Goal: Task Accomplishment & Management: Complete application form

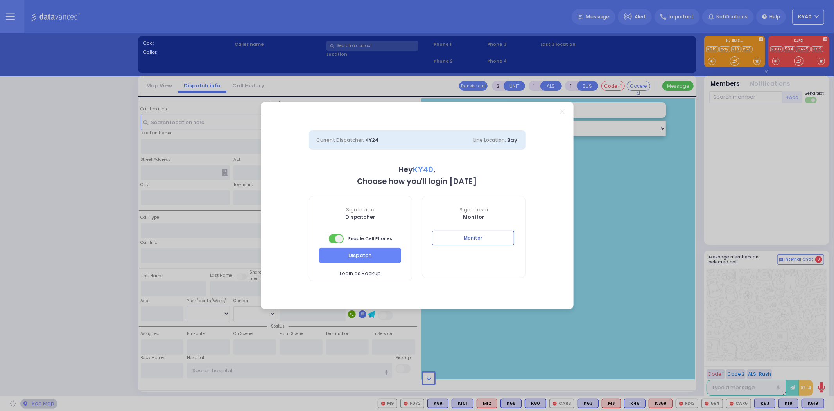
select select "5"
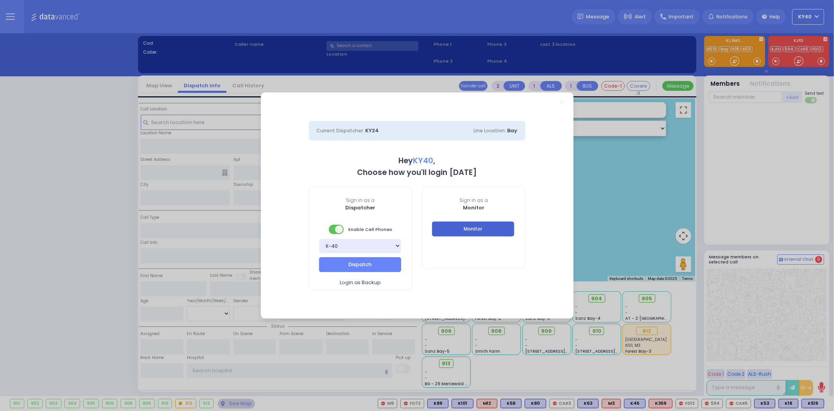
click at [463, 229] on button "Monitor" at bounding box center [473, 228] width 82 height 15
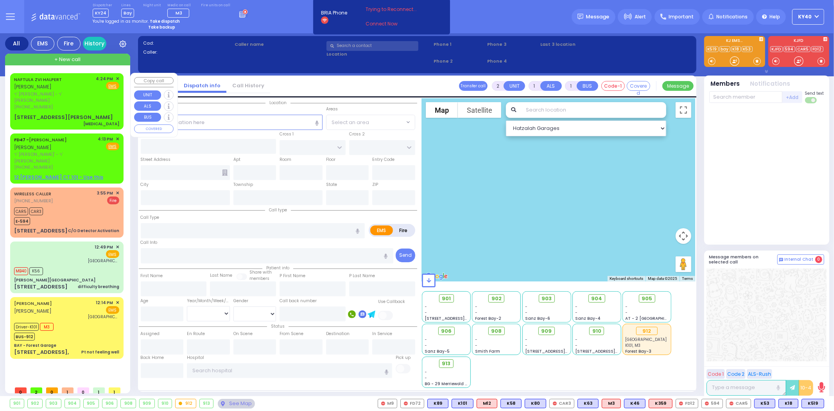
click at [47, 92] on span "ר' [PERSON_NAME] - ר' [PERSON_NAME]" at bounding box center [53, 97] width 79 height 13
type input "3"
select select
type input "[MEDICAL_DATA]"
radio input "true"
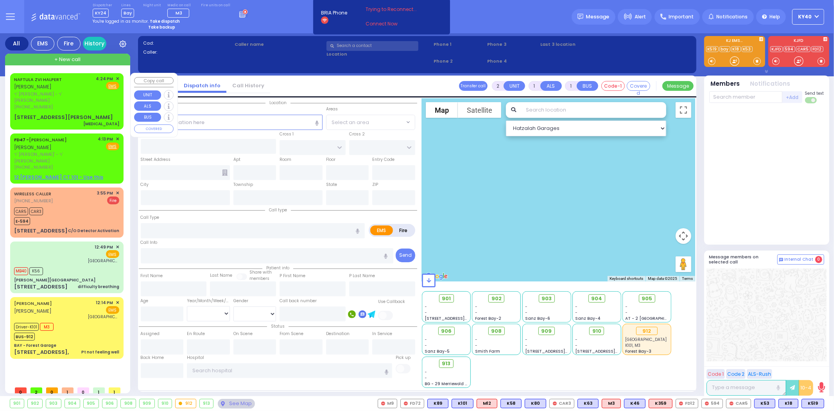
type input "NAFTULA ZVI"
type input "HALPERT"
select select
type input "16:24"
select select "Hatzalah Garages"
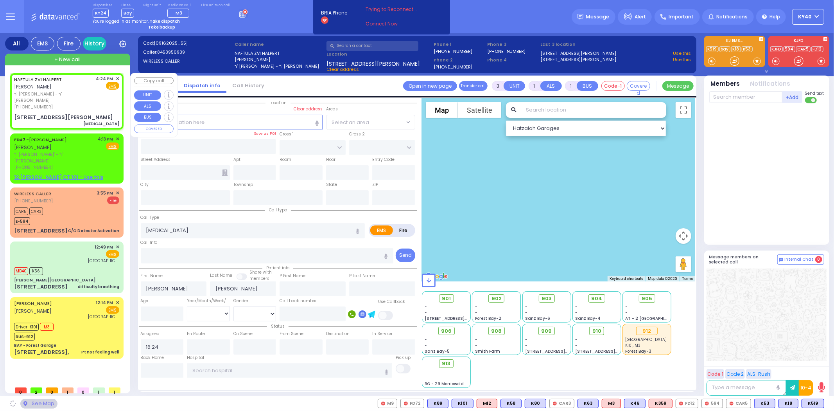
type input "KAHAN DR"
type input "KERESTIER COURT"
type input "25 GETZIL BERGER BLVD"
type input "111"
type input "Kiryas Joel"
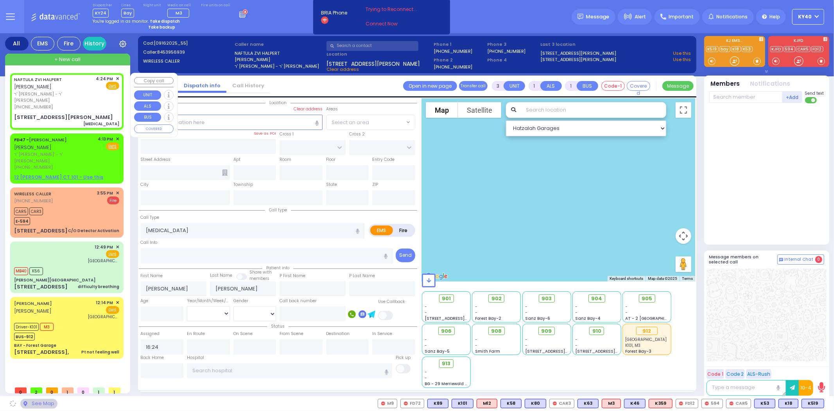
type input "New York"
type input "10950"
select select "SECTION 4"
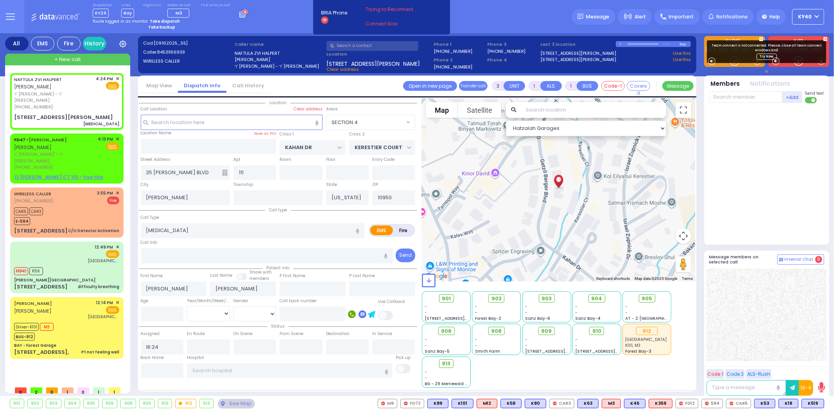
click at [8, 17] on icon at bounding box center [10, 16] width 9 height 9
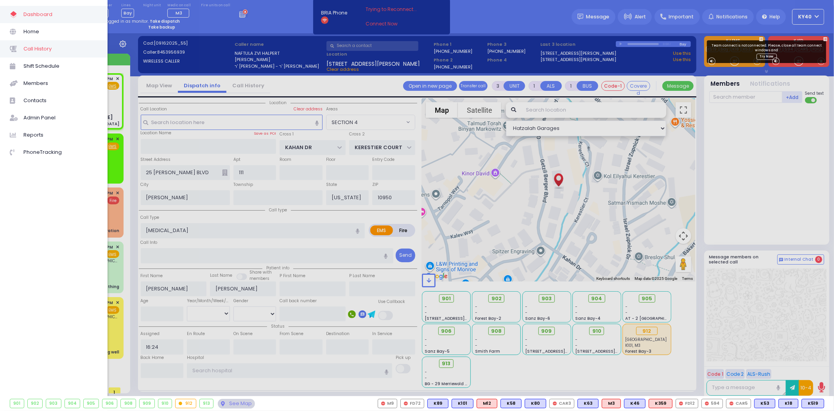
click at [35, 48] on span "Call History" at bounding box center [60, 49] width 74 height 10
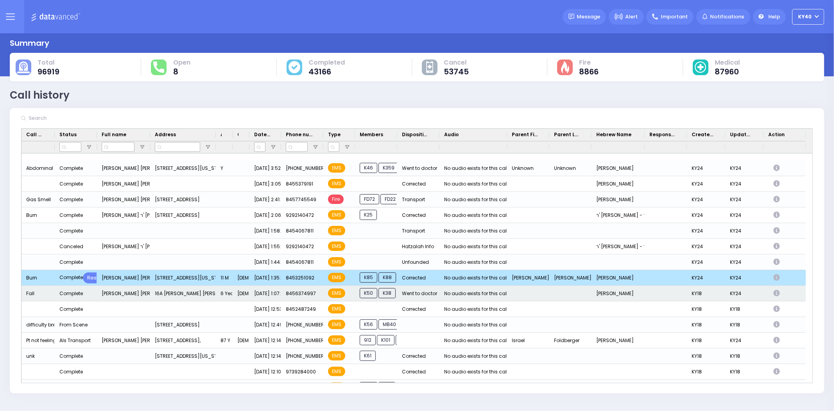
scroll to position [87, 0]
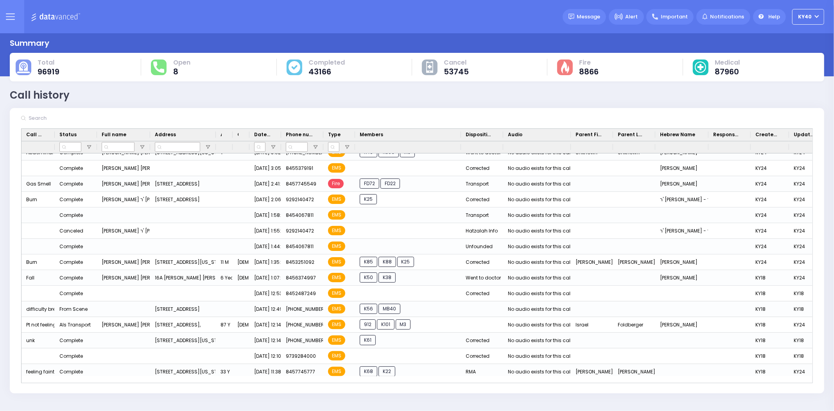
drag, startPoint x: 396, startPoint y: 135, endPoint x: 461, endPoint y: 142, distance: 66.1
click at [461, 142] on div "Call Type Status Full name Age" at bounding box center [446, 141] width 848 height 24
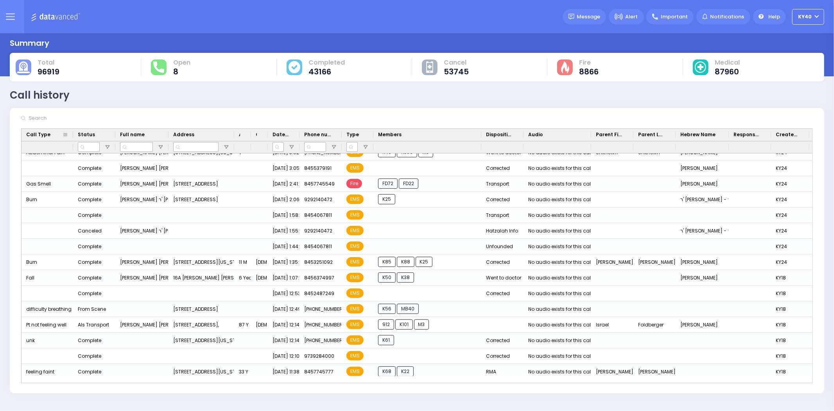
drag, startPoint x: 54, startPoint y: 136, endPoint x: 72, endPoint y: 134, distance: 18.5
click at [72, 134] on div at bounding box center [73, 135] width 3 height 12
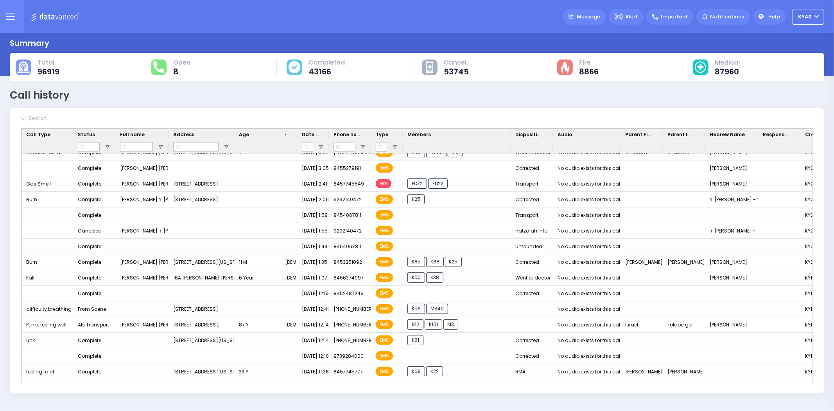
drag, startPoint x: 251, startPoint y: 138, endPoint x: 281, endPoint y: 145, distance: 31.1
click at [282, 145] on div "Call Type Status Full name Age" at bounding box center [471, 141] width 898 height 24
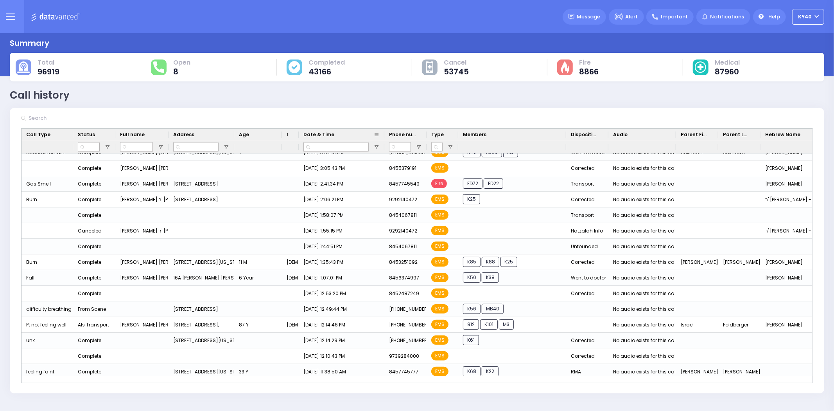
drag, startPoint x: 330, startPoint y: 135, endPoint x: 384, endPoint y: 133, distance: 53.6
click at [384, 133] on div at bounding box center [384, 135] width 3 height 12
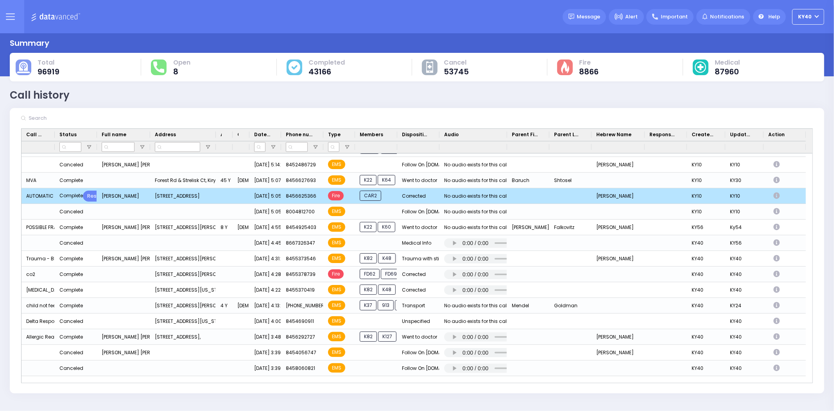
scroll to position [1651, 0]
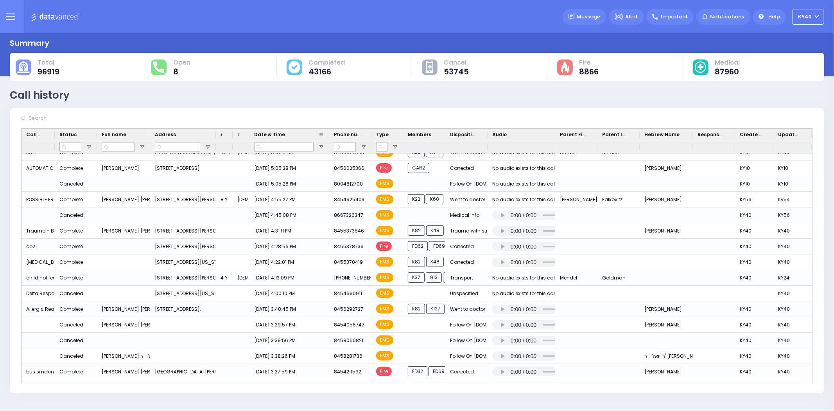
drag, startPoint x: 281, startPoint y: 135, endPoint x: 329, endPoint y: 133, distance: 48.5
click at [329, 133] on div at bounding box center [329, 135] width 3 height 12
click at [7, 17] on icon at bounding box center [10, 16] width 9 height 9
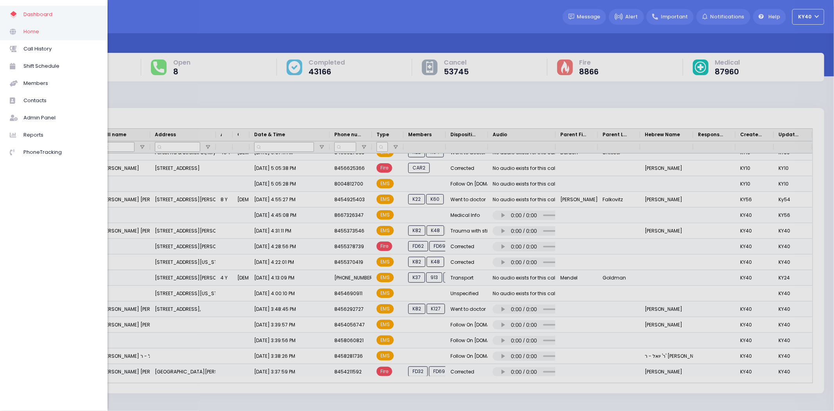
click at [34, 32] on span "Home" at bounding box center [60, 32] width 74 height 10
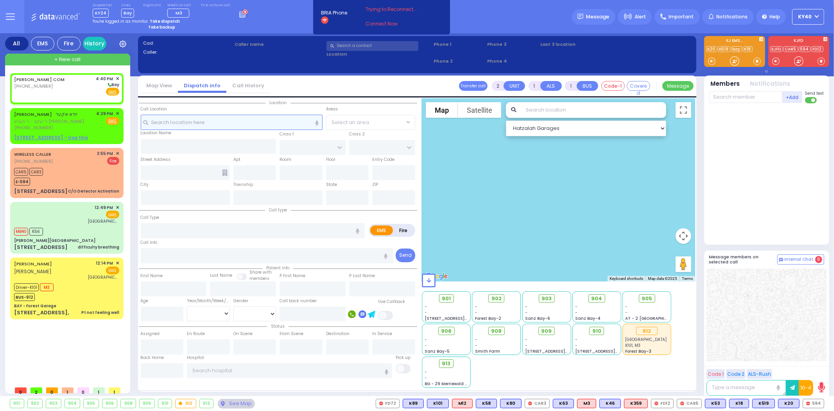
select select
radio input "true"
select select
type input "16:40"
select select "Hatzalah Garages"
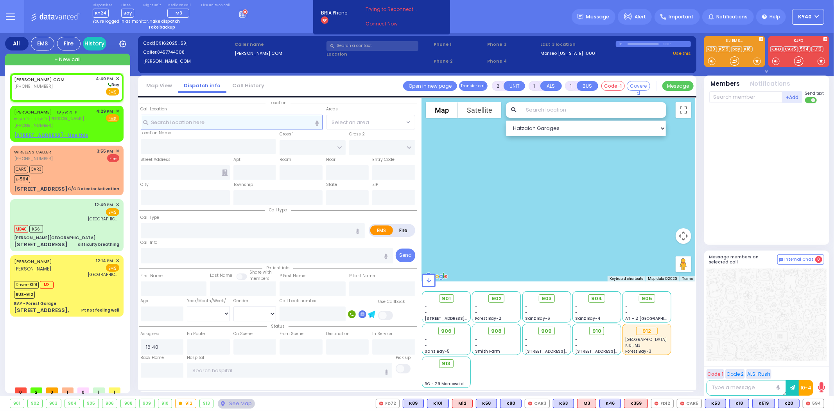
select select
radio input "true"
select select
select select "Hatzalah Garages"
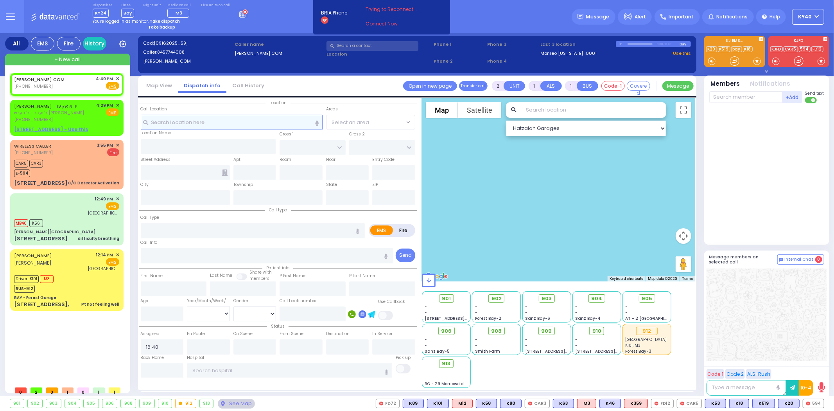
select select
radio input "true"
select select
select select "Hatzalah Garages"
